Goal: Information Seeking & Learning: Learn about a topic

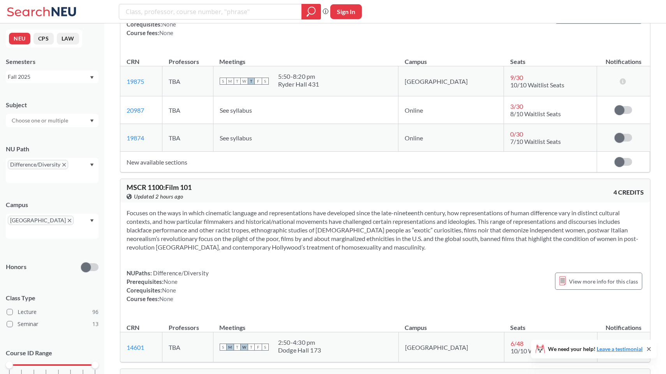
scroll to position [331, 0]
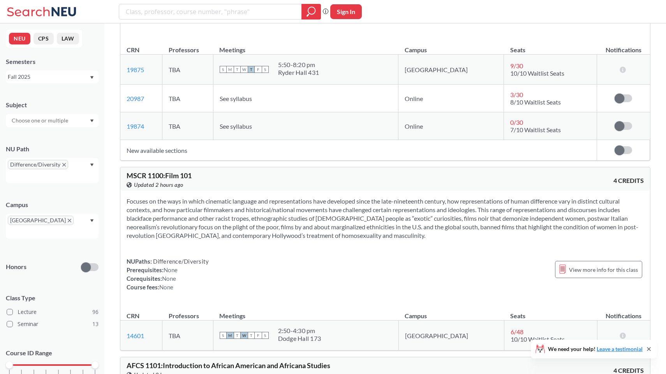
click at [91, 164] on icon "Dropdown arrow" at bounding box center [92, 164] width 4 height 3
click at [59, 214] on span "Interpreting Culture" at bounding box center [35, 210] width 51 height 9
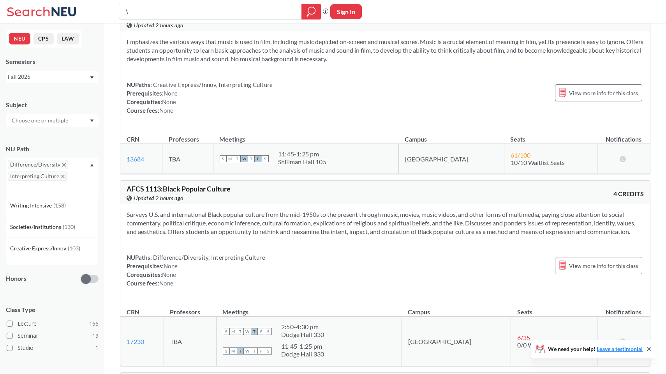
scroll to position [3943, 0]
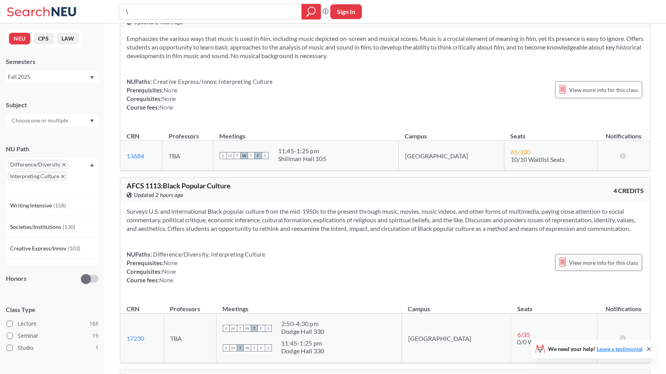
type input "\"
click at [571, 254] on div "View more info for this class" at bounding box center [598, 262] width 87 height 17
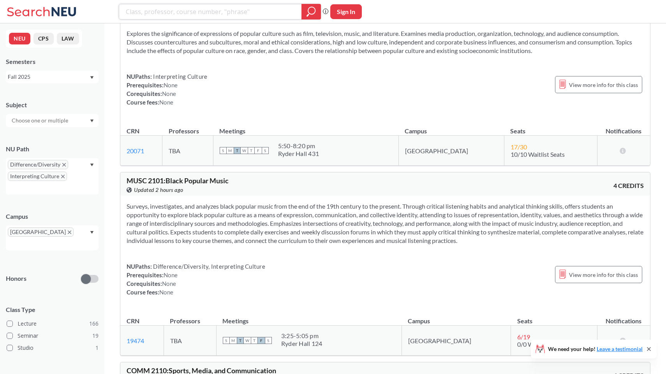
scroll to position [14616, 0]
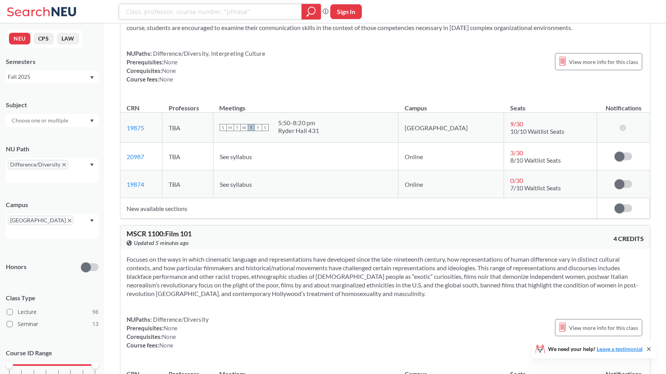
scroll to position [275, 0]
